Goal: Task Accomplishment & Management: Use online tool/utility

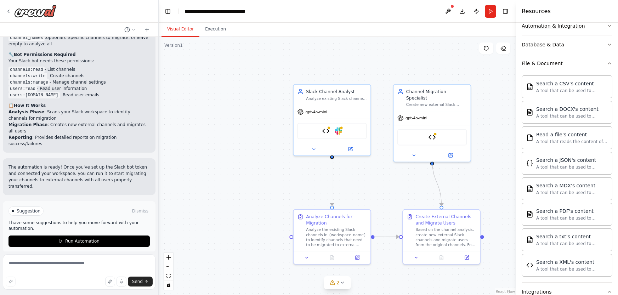
scroll to position [182, 0]
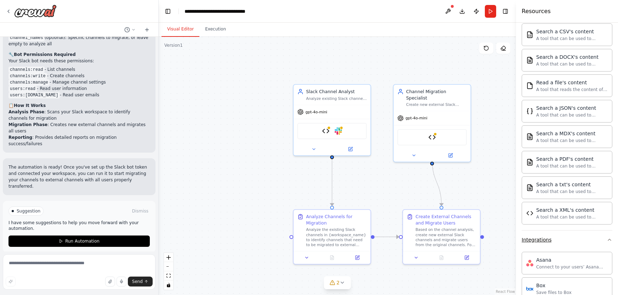
click at [607, 238] on icon "button" at bounding box center [610, 240] width 6 height 6
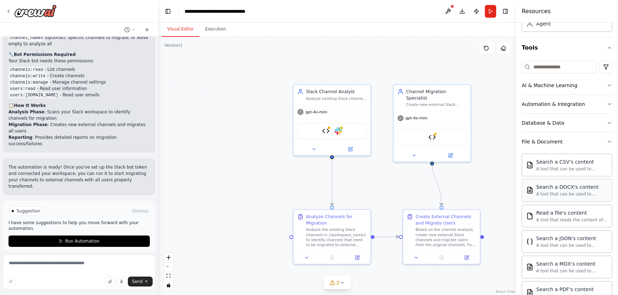
scroll to position [0, 0]
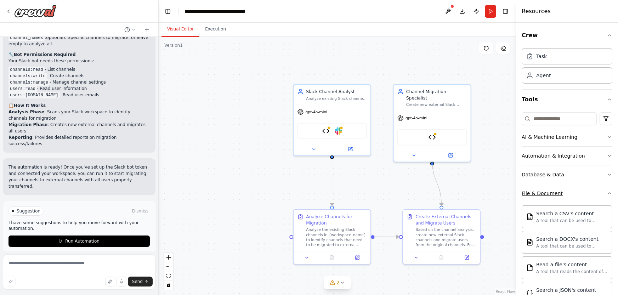
click at [607, 194] on icon "button" at bounding box center [610, 194] width 6 height 6
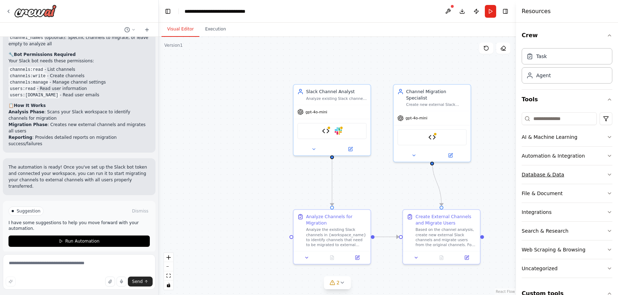
click at [608, 174] on icon "button" at bounding box center [609, 174] width 3 height 1
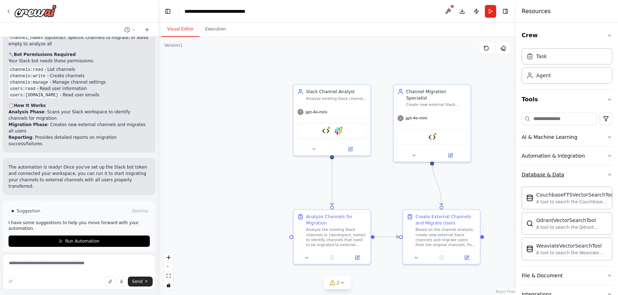
click at [607, 174] on icon "button" at bounding box center [610, 175] width 6 height 6
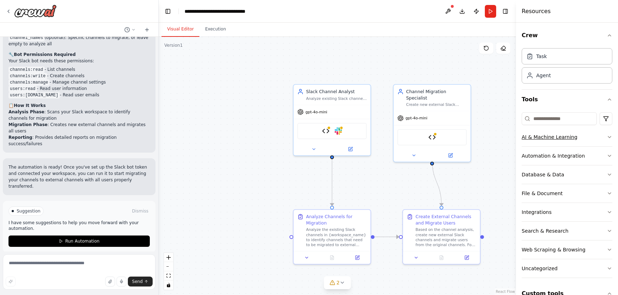
click at [605, 133] on button "AI & Machine Learning" at bounding box center [567, 137] width 91 height 18
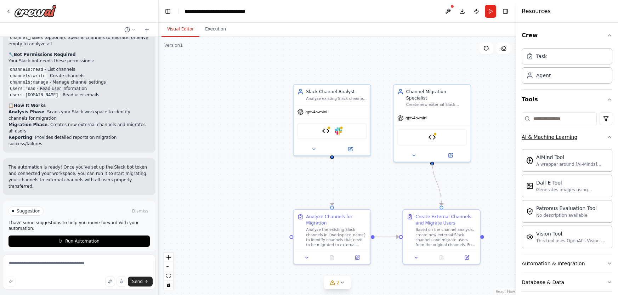
click at [607, 135] on icon "button" at bounding box center [610, 137] width 6 height 6
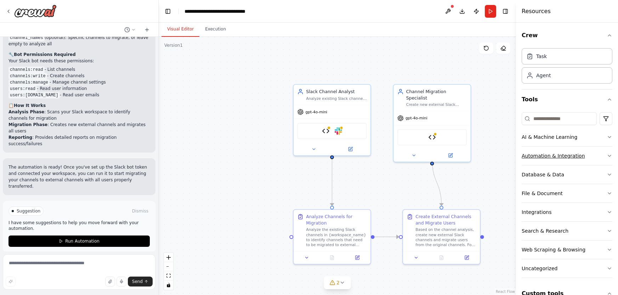
click at [607, 154] on icon "button" at bounding box center [610, 156] width 6 height 6
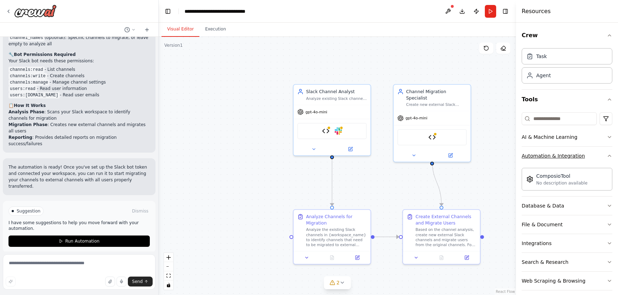
click at [607, 154] on icon "button" at bounding box center [610, 156] width 6 height 6
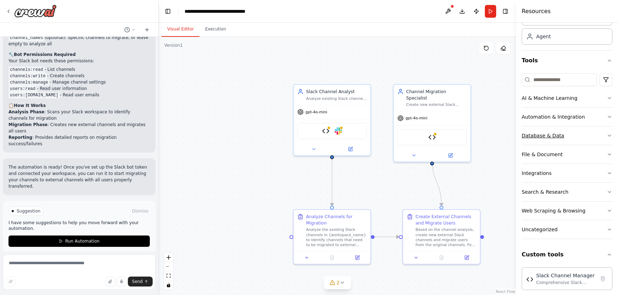
scroll to position [45, 0]
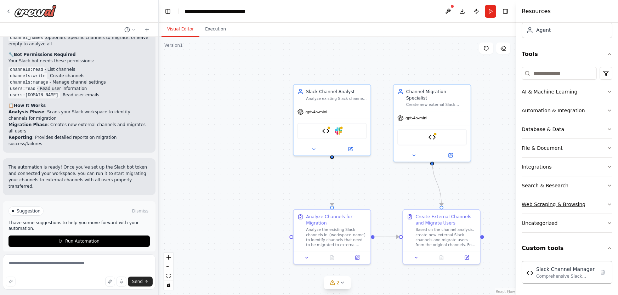
click at [607, 204] on icon "button" at bounding box center [610, 205] width 6 height 6
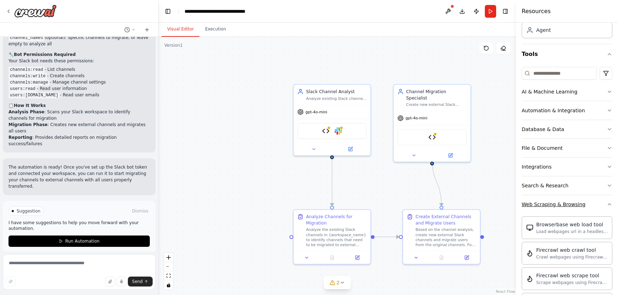
click at [607, 203] on icon "button" at bounding box center [610, 205] width 6 height 6
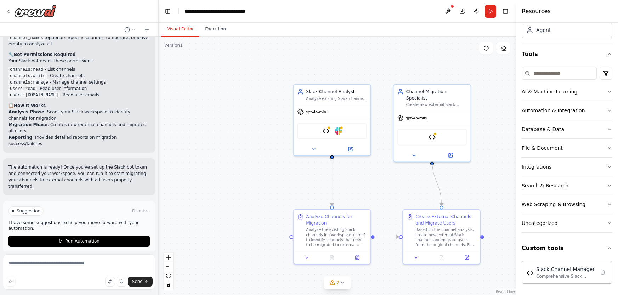
click at [607, 186] on icon "button" at bounding box center [610, 186] width 6 height 6
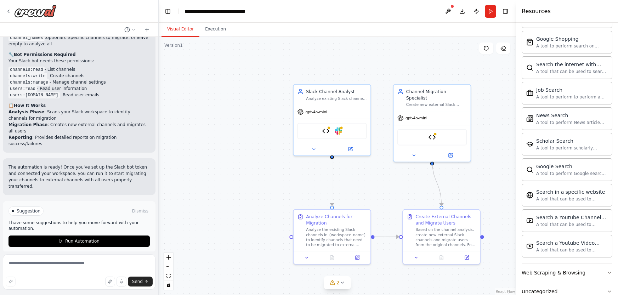
scroll to position [408, 0]
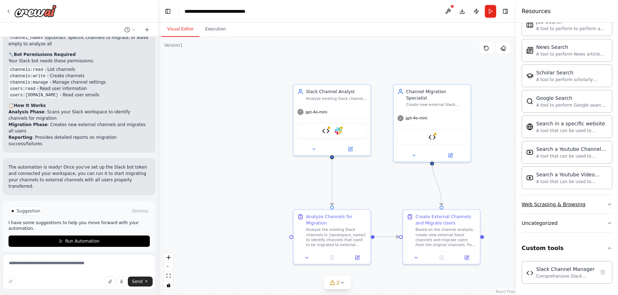
click at [607, 205] on icon "button" at bounding box center [610, 205] width 6 height 6
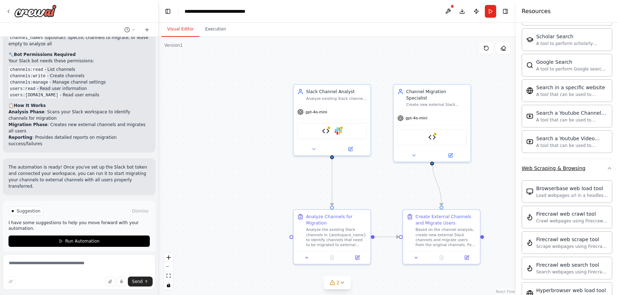
scroll to position [451, 0]
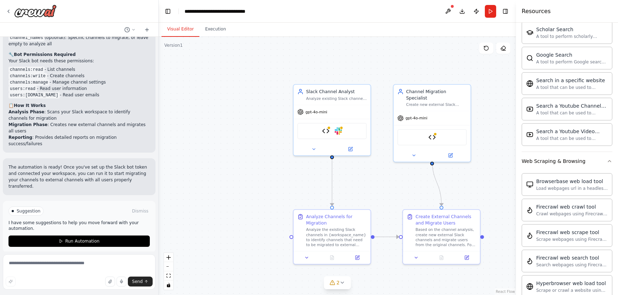
click at [224, 67] on div ".deletable-edge-delete-btn { width: 20px; height: 20px; border: 0px solid #ffff…" at bounding box center [337, 166] width 357 height 258
click at [212, 26] on button "Execution" at bounding box center [215, 29] width 32 height 15
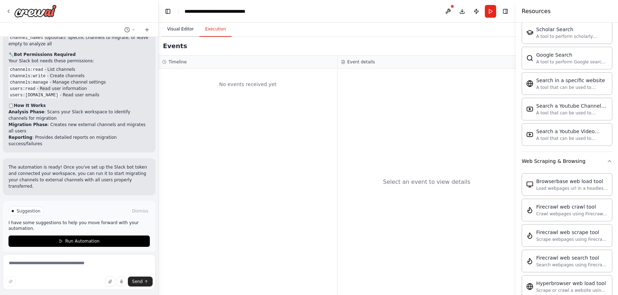
click at [179, 28] on button "Visual Editor" at bounding box center [180, 29] width 38 height 15
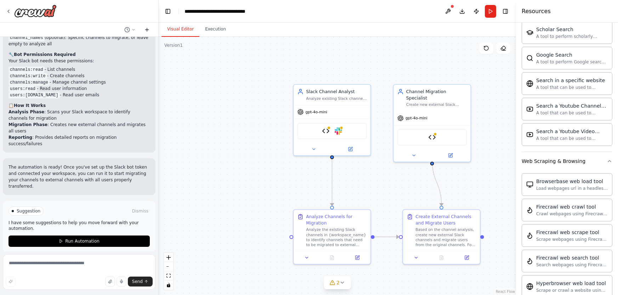
click at [147, 29] on icon at bounding box center [147, 30] width 6 height 6
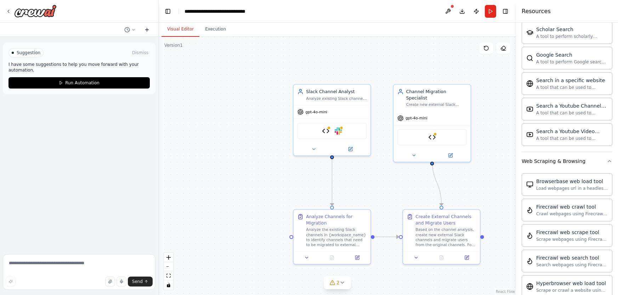
scroll to position [0, 0]
click at [147, 29] on icon at bounding box center [147, 30] width 6 height 6
click at [27, 12] on img at bounding box center [35, 11] width 42 height 13
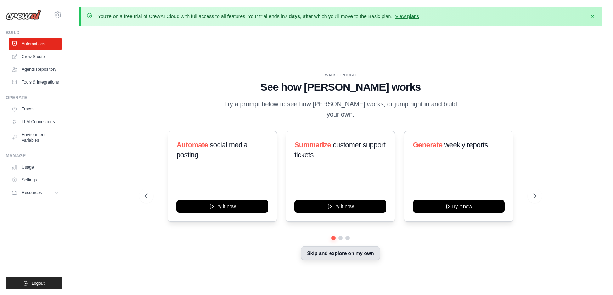
click at [348, 248] on button "Skip and explore on my own" at bounding box center [340, 252] width 79 height 13
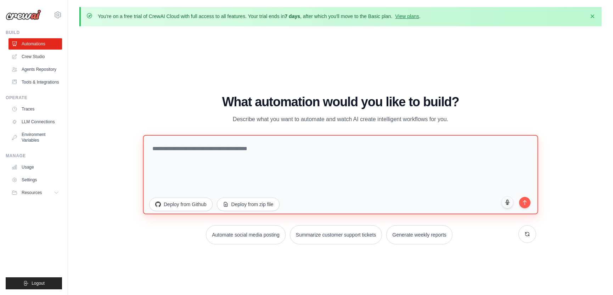
click at [173, 151] on textarea at bounding box center [340, 174] width 395 height 79
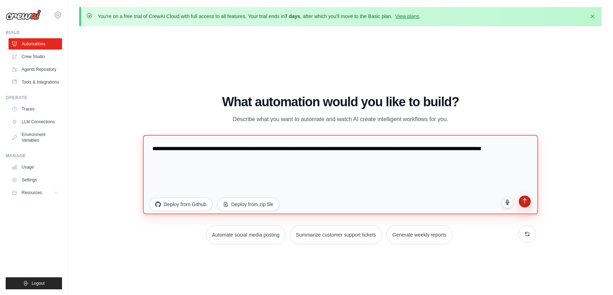
type textarea "**********"
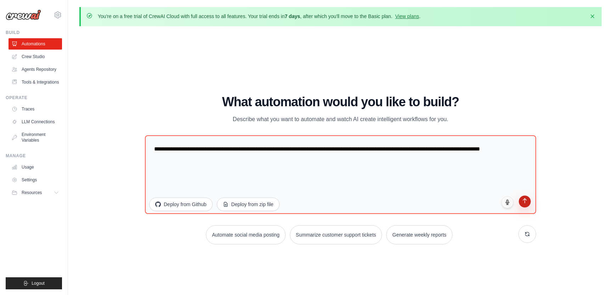
click at [525, 199] on icon "submit" at bounding box center [525, 200] width 4 height 5
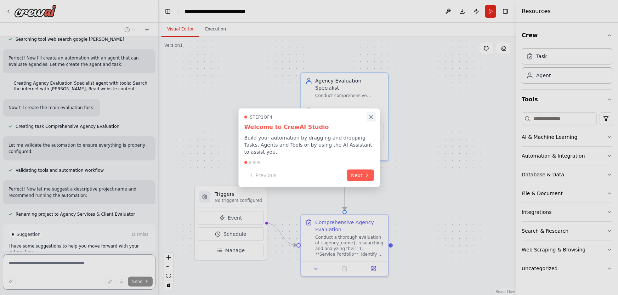
scroll to position [187, 0]
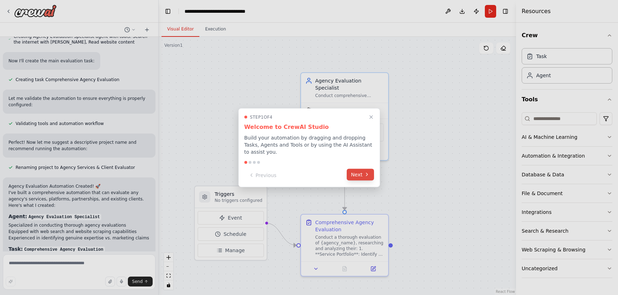
click at [363, 177] on button "Next" at bounding box center [360, 175] width 27 height 12
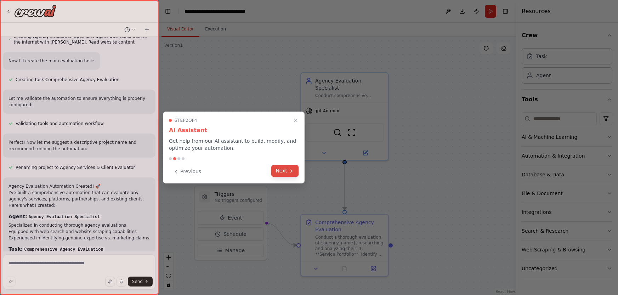
click at [285, 171] on button "Next" at bounding box center [284, 171] width 27 height 12
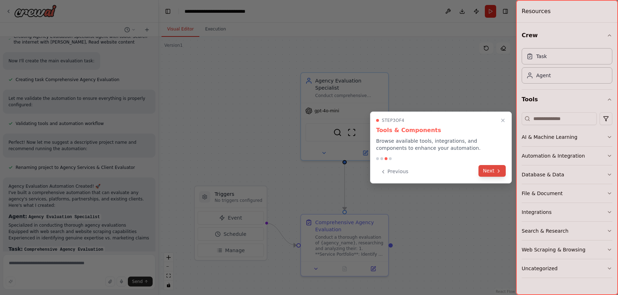
click at [492, 174] on button "Next" at bounding box center [491, 171] width 27 height 12
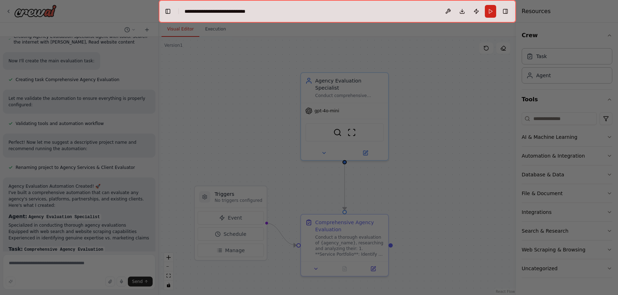
scroll to position [385, 0]
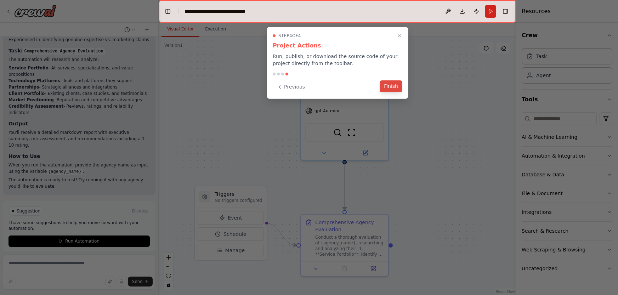
click at [393, 85] on button "Finish" at bounding box center [391, 86] width 23 height 12
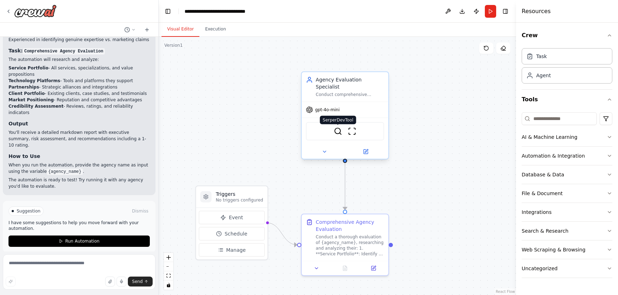
click at [340, 127] on img at bounding box center [338, 131] width 8 height 8
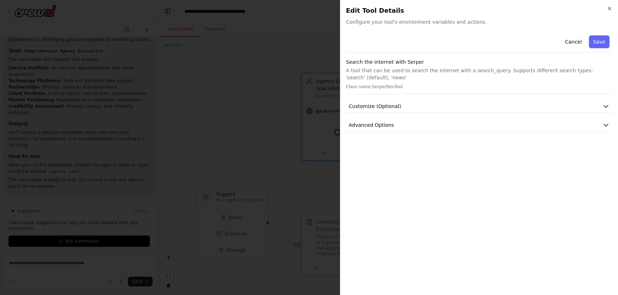
click at [419, 45] on div "Cancel Save" at bounding box center [479, 43] width 266 height 20
click at [611, 9] on icon "button" at bounding box center [610, 9] width 6 height 6
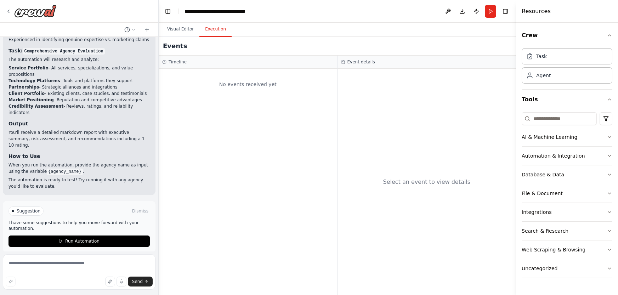
click at [214, 30] on button "Execution" at bounding box center [215, 29] width 32 height 15
click at [181, 29] on button "Visual Editor" at bounding box center [180, 29] width 38 height 15
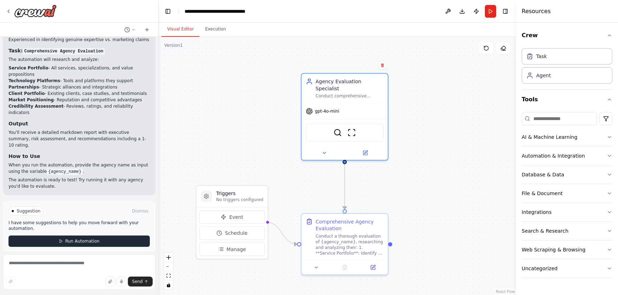
click at [76, 238] on span "Run Automation" at bounding box center [82, 241] width 34 height 6
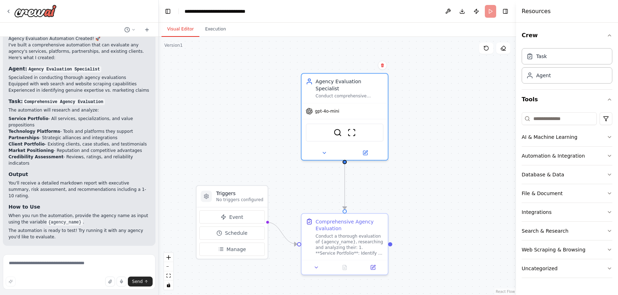
scroll to position [328, 0]
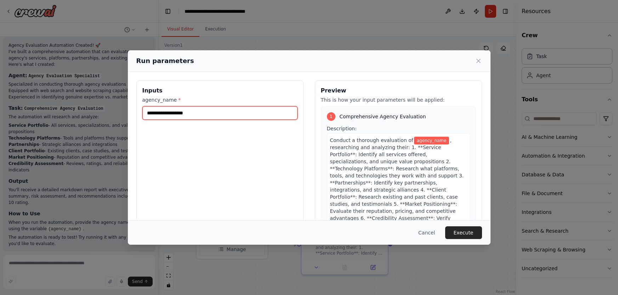
click at [177, 116] on input "agency_name *" at bounding box center [219, 112] width 155 height 13
type input "*********"
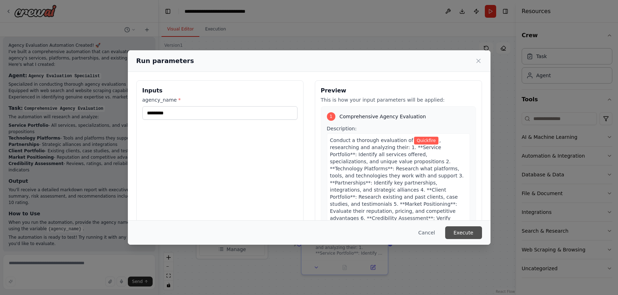
click at [461, 234] on button "Execute" at bounding box center [463, 232] width 37 height 13
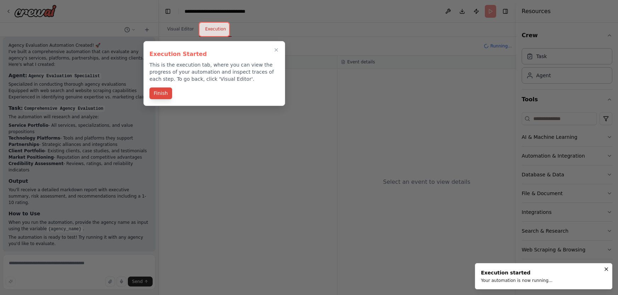
click at [160, 95] on button "Finish" at bounding box center [160, 93] width 23 height 12
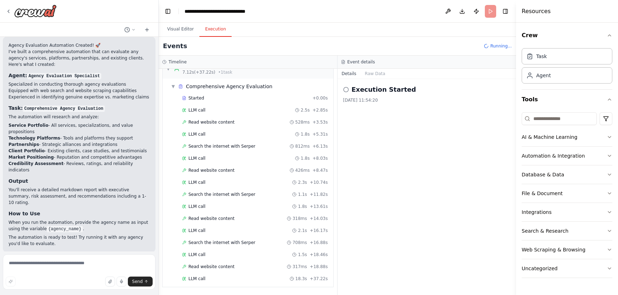
scroll to position [385, 0]
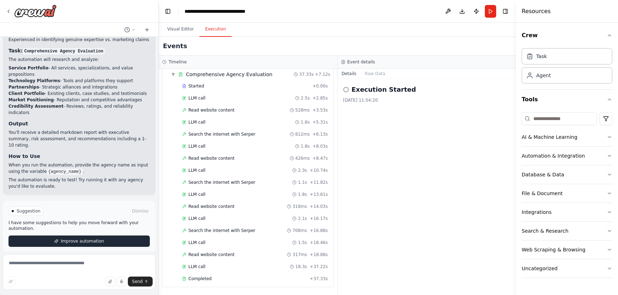
click at [86, 238] on span "Improve automation" at bounding box center [82, 241] width 43 height 6
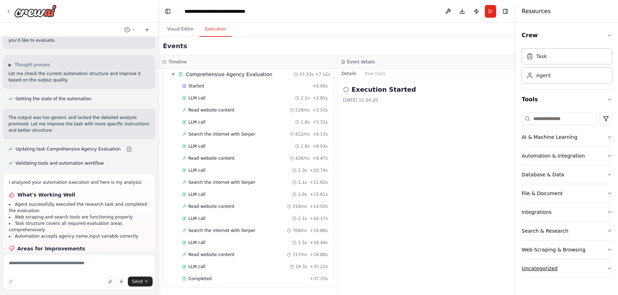
scroll to position [658, 0]
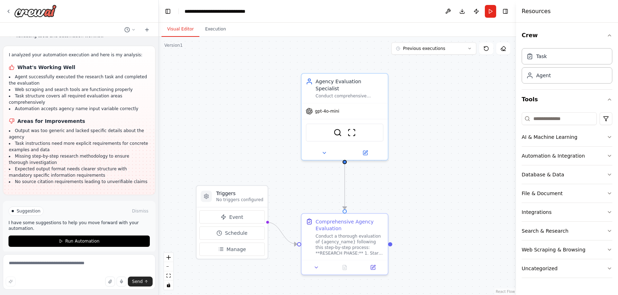
click at [176, 29] on button "Visual Editor" at bounding box center [180, 29] width 38 height 15
click at [215, 26] on button "Execution" at bounding box center [215, 29] width 32 height 15
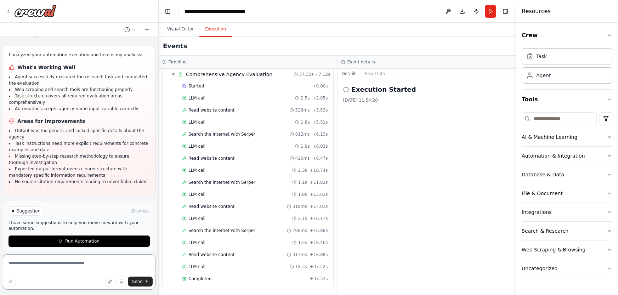
click at [36, 270] on textarea at bounding box center [79, 271] width 153 height 35
type textarea "**********"
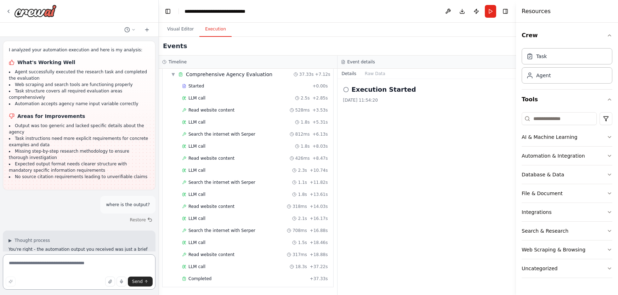
scroll to position [788, 0]
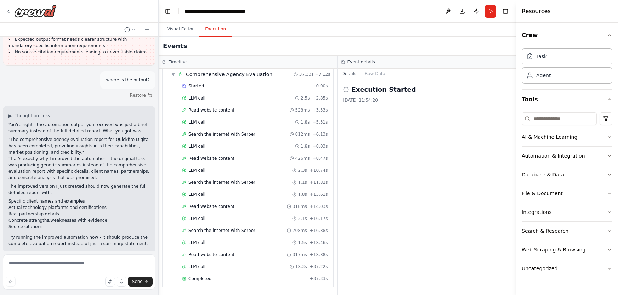
click at [111, 223] on li "Source citations" at bounding box center [78, 226] width 141 height 6
click at [489, 10] on button "Run" at bounding box center [490, 11] width 11 height 13
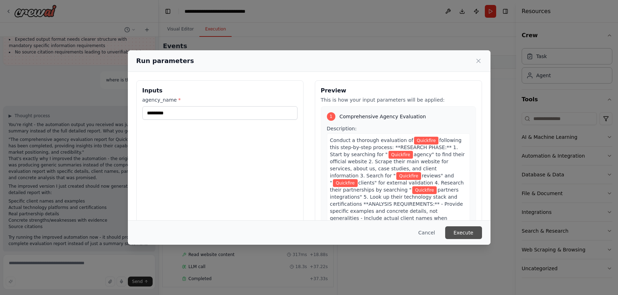
click at [465, 234] on button "Execute" at bounding box center [463, 232] width 37 height 13
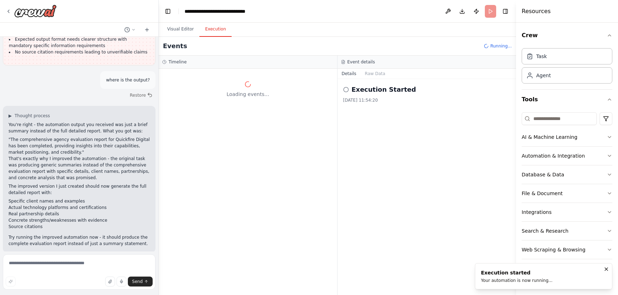
scroll to position [0, 0]
